Goal: Information Seeking & Learning: Learn about a topic

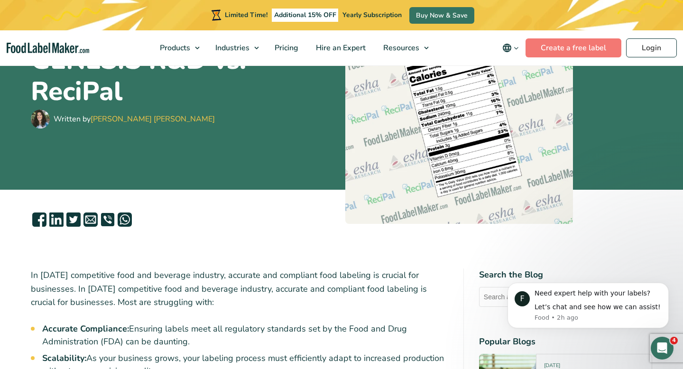
scroll to position [167, 0]
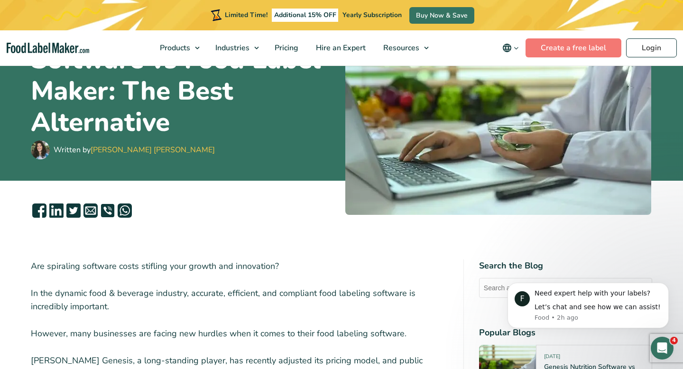
scroll to position [162, 0]
